Goal: Information Seeking & Learning: Understand process/instructions

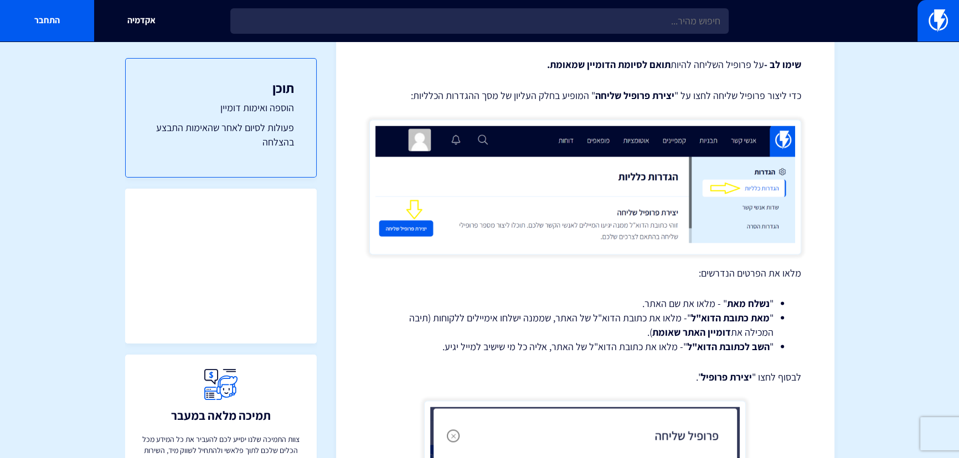
scroll to position [2466, 0]
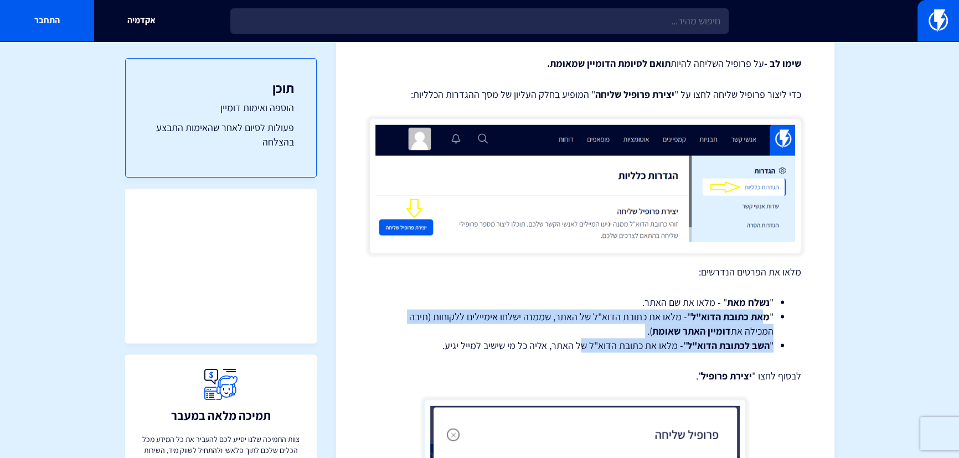
drag, startPoint x: 755, startPoint y: 319, endPoint x: 581, endPoint y: 341, distance: 174.7
click at [581, 341] on ul "" נשלח מאת " - מלאו את שם האתר. " מאת כתובת הדוא"ל "- מלאו את כתובת הדוא"ל של ה…" at bounding box center [585, 323] width 399 height 57
click at [581, 341] on li "" השב לכתובת הדוא"ל "- מלאו את כתובת הדוא"ל של האתר, אליה כל מי שישיב למייל יגי…" at bounding box center [585, 345] width 377 height 14
drag, startPoint x: 612, startPoint y: 343, endPoint x: 728, endPoint y: 293, distance: 126.5
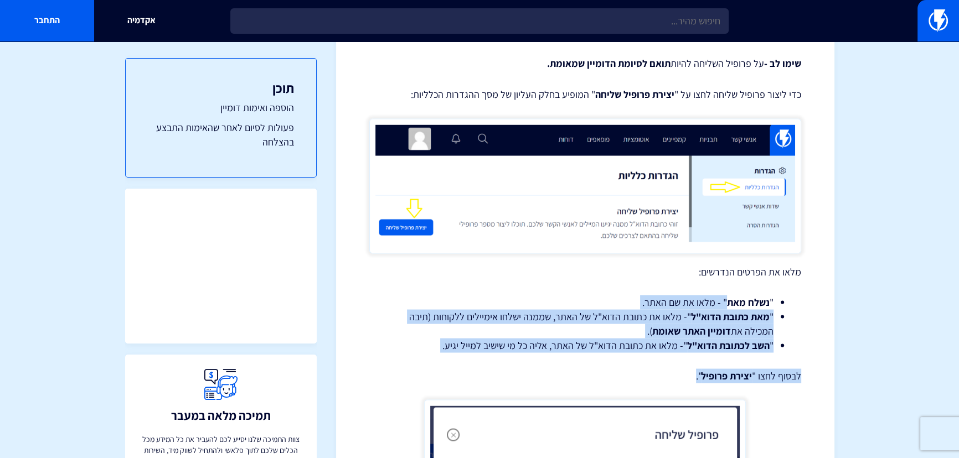
drag, startPoint x: 671, startPoint y: 340, endPoint x: 443, endPoint y: 358, distance: 228.3
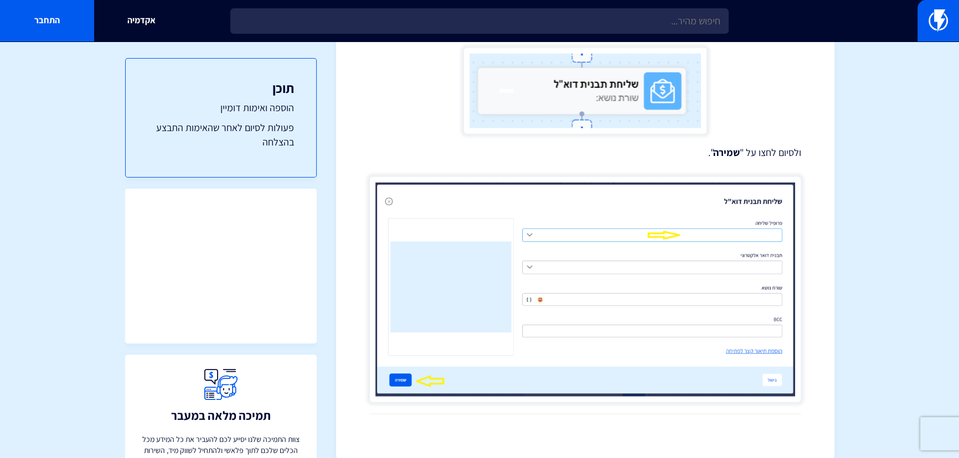
scroll to position [3328, 0]
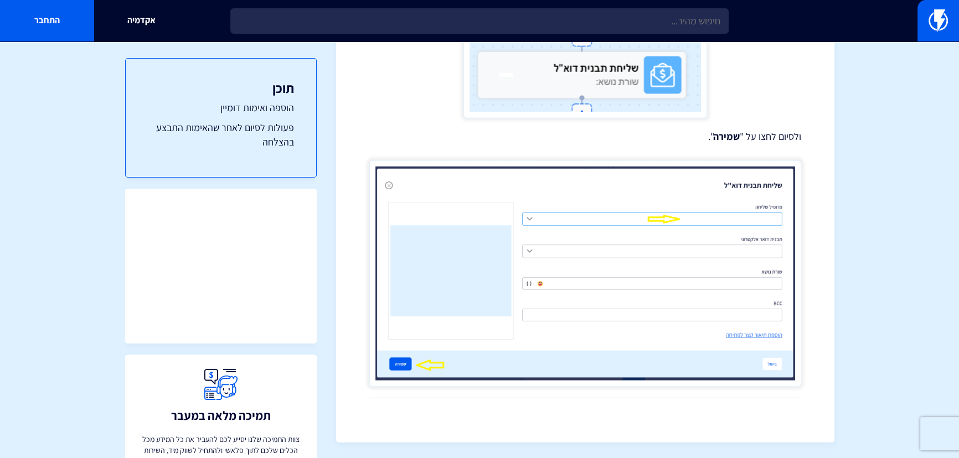
click at [583, 138] on p "ולסיום לחצו על " שמירה "." at bounding box center [585, 137] width 432 height 14
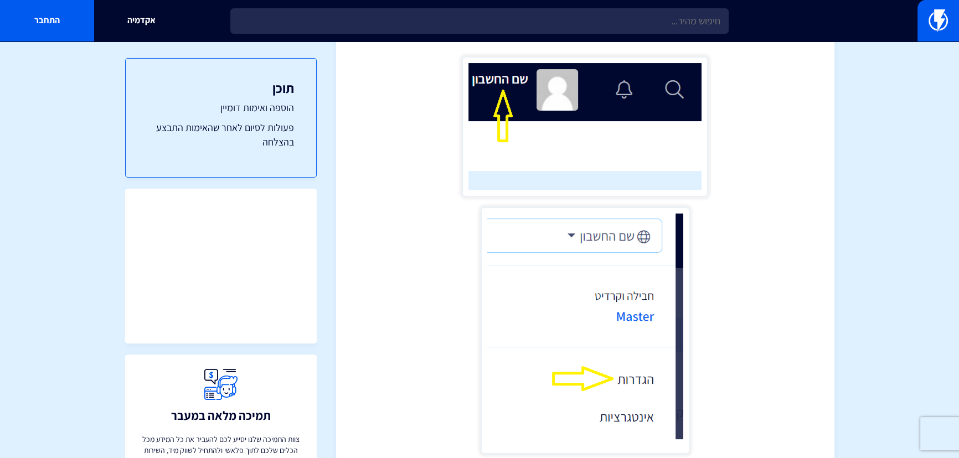
scroll to position [0, 0]
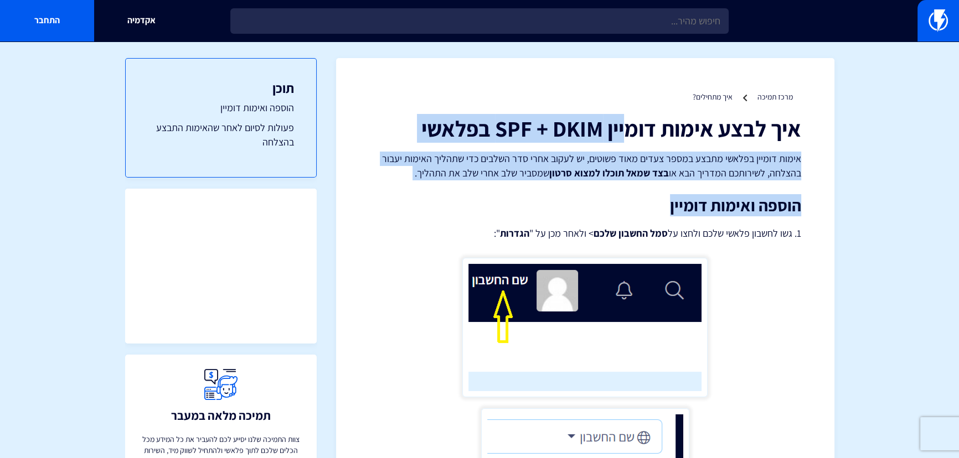
drag, startPoint x: 628, startPoint y: 128, endPoint x: 404, endPoint y: 182, distance: 230.7
drag, startPoint x: 439, startPoint y: 214, endPoint x: 504, endPoint y: 102, distance: 129.5
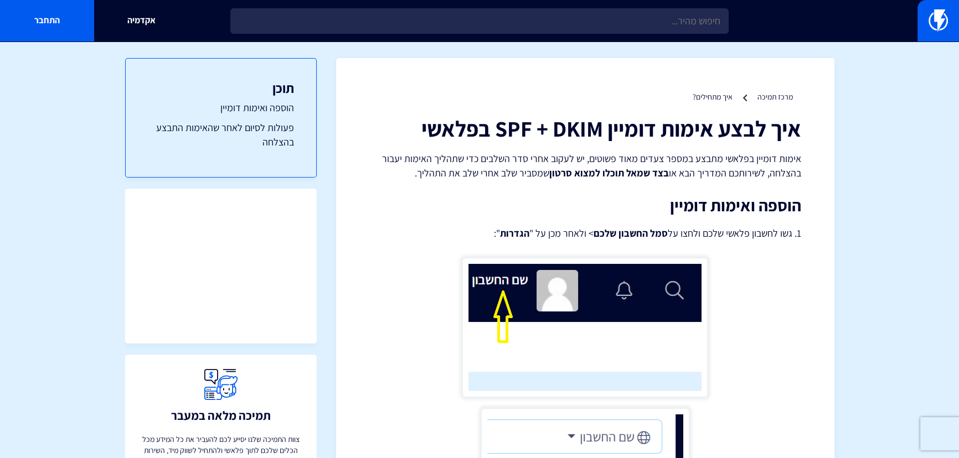
drag, startPoint x: 508, startPoint y: 101, endPoint x: 507, endPoint y: 109, distance: 7.8
click at [508, 101] on ul "מרכז תמיכה איך מתחילים?" at bounding box center [585, 96] width 432 height 11
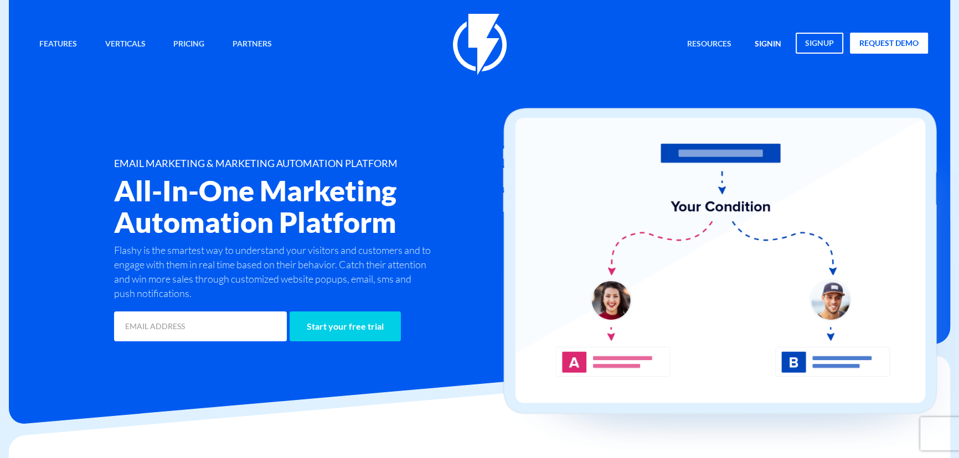
click at [780, 47] on link "signin" at bounding box center [767, 45] width 43 height 24
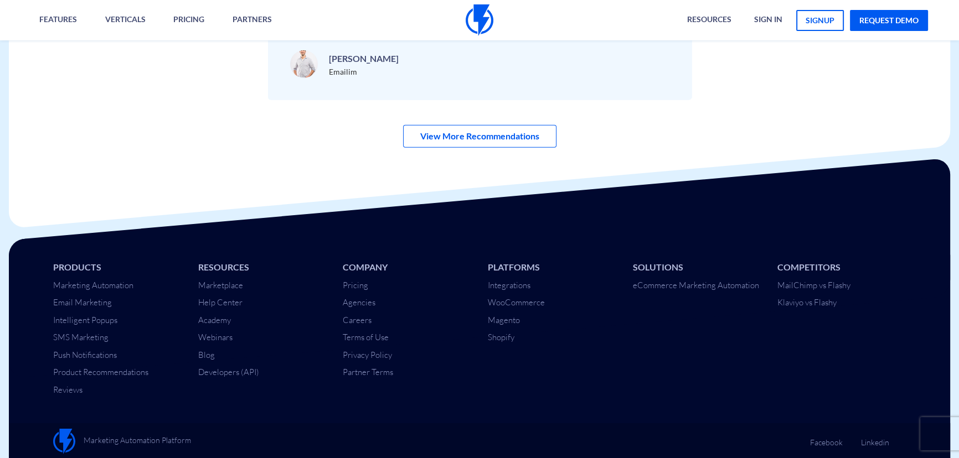
scroll to position [3942, 0]
